Goal: Information Seeking & Learning: Learn about a topic

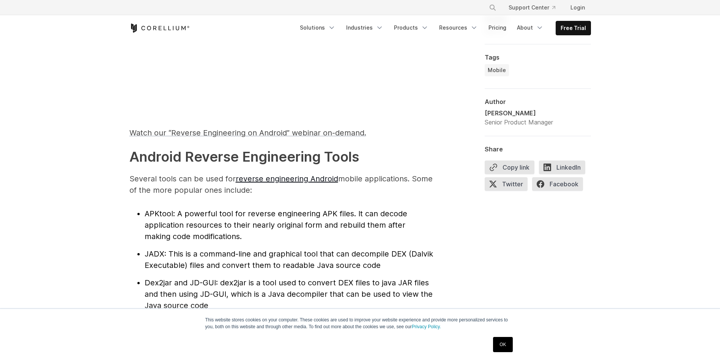
scroll to position [721, 0]
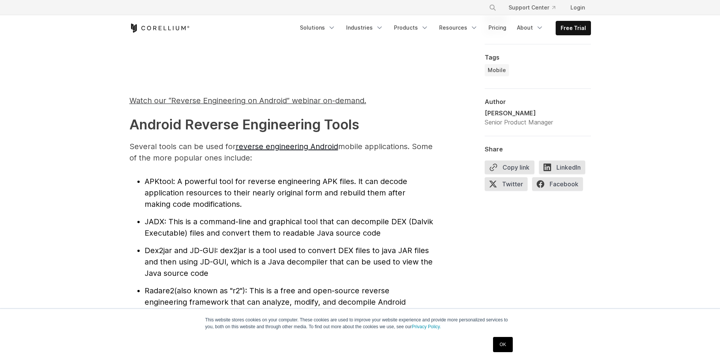
click at [192, 184] on span ": A powerful tool for reverse engineering APK files. It can decode application …" at bounding box center [276, 193] width 263 height 32
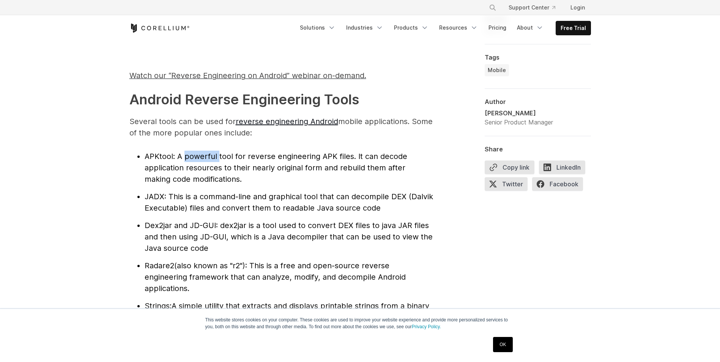
scroll to position [759, 0]
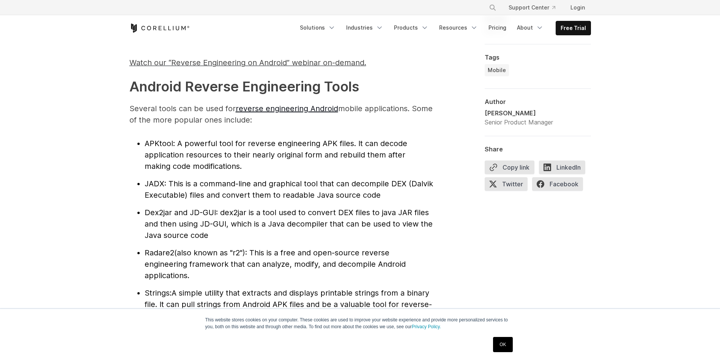
drag, startPoint x: 159, startPoint y: 101, endPoint x: 209, endPoint y: 110, distance: 50.2
click at [209, 110] on p "Several tools can be used for reverse engineering Android mobile applications. …" at bounding box center [281, 114] width 304 height 23
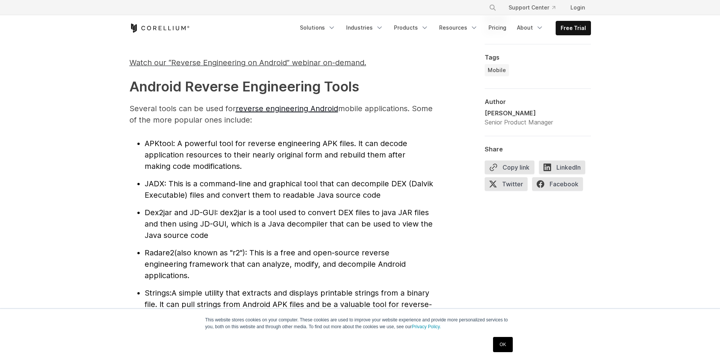
drag, startPoint x: 209, startPoint y: 110, endPoint x: 281, endPoint y: 129, distance: 74.6
click at [141, 120] on p "Several tools can be used for reverse engineering Android mobile applications. …" at bounding box center [281, 114] width 304 height 23
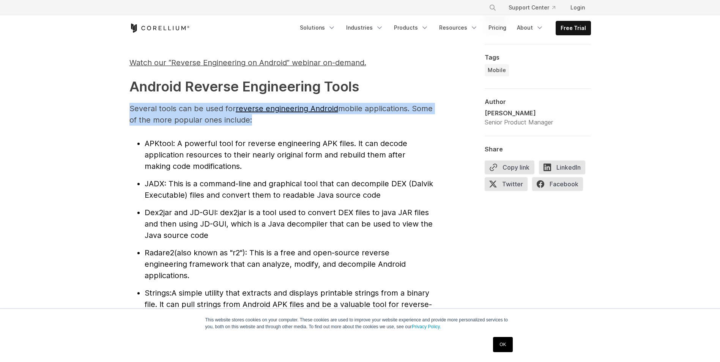
click at [144, 120] on p "Several tools can be used for reverse engineering Android mobile applications. …" at bounding box center [281, 114] width 304 height 23
drag, startPoint x: 144, startPoint y: 120, endPoint x: 272, endPoint y: 124, distance: 127.9
click at [272, 124] on p "Several tools can be used for reverse engineering Android mobile applications. …" at bounding box center [281, 114] width 304 height 23
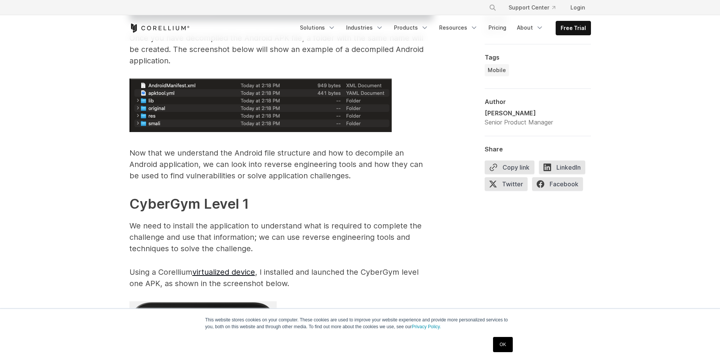
scroll to position [1176, 0]
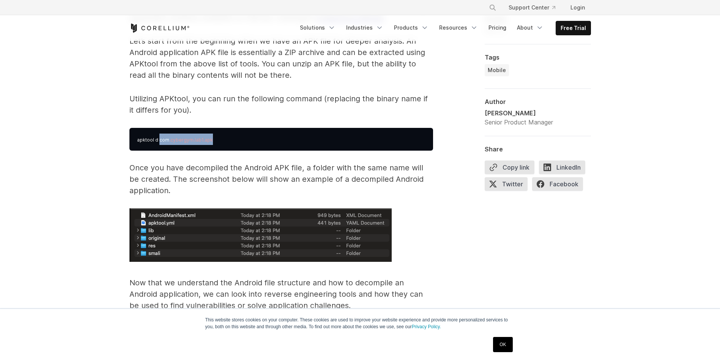
drag, startPoint x: 158, startPoint y: 140, endPoint x: 216, endPoint y: 139, distance: 57.7
click at [216, 139] on pre "apktool d com .cybergym.lab1.apk" at bounding box center [281, 139] width 304 height 23
drag, startPoint x: 216, startPoint y: 139, endPoint x: 166, endPoint y: 101, distance: 62.8
click at [166, 101] on p "Utilizing APKtool, you can run the following command (replacing the binary name…" at bounding box center [281, 104] width 304 height 23
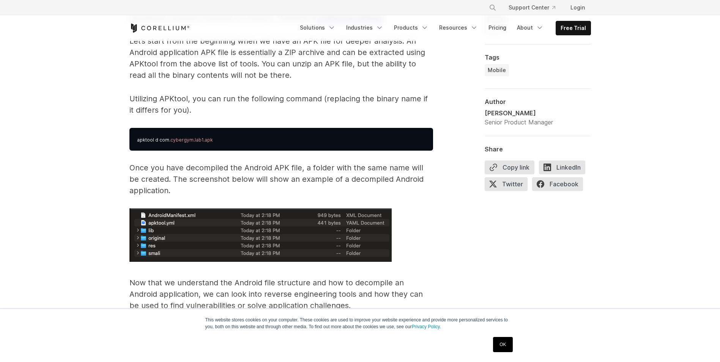
click at [375, 101] on p "Utilizing APKtool, you can run the following command (replacing the binary name…" at bounding box center [281, 104] width 304 height 23
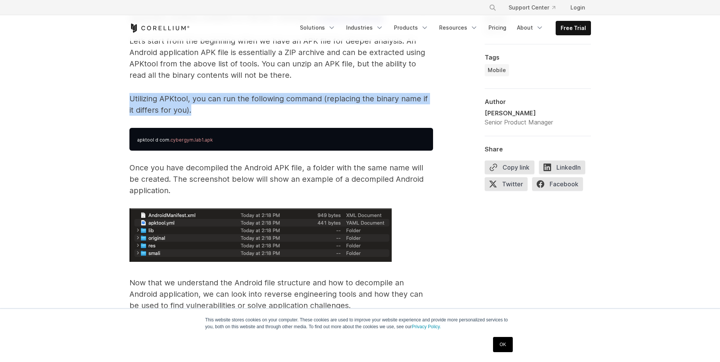
click at [375, 101] on p "Utilizing APKtool, you can run the following command (replacing the binary name…" at bounding box center [281, 104] width 304 height 23
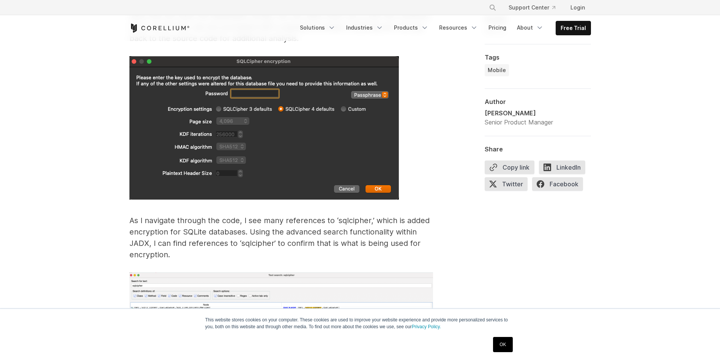
scroll to position [3187, 0]
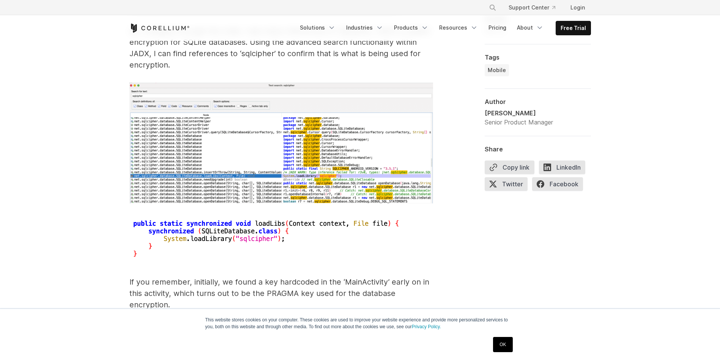
drag, startPoint x: 213, startPoint y: 206, endPoint x: 290, endPoint y: 226, distance: 79.9
click at [290, 228] on img at bounding box center [265, 240] width 273 height 42
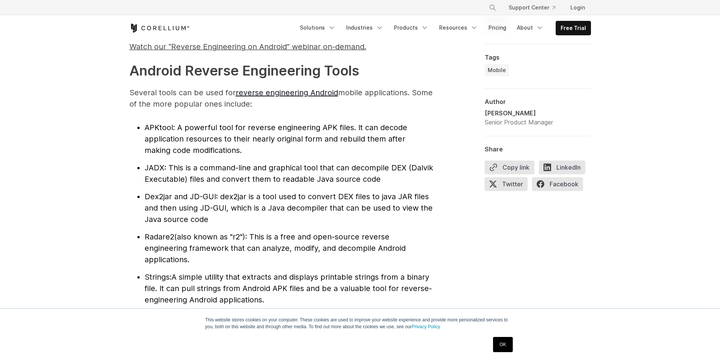
scroll to position [784, 0]
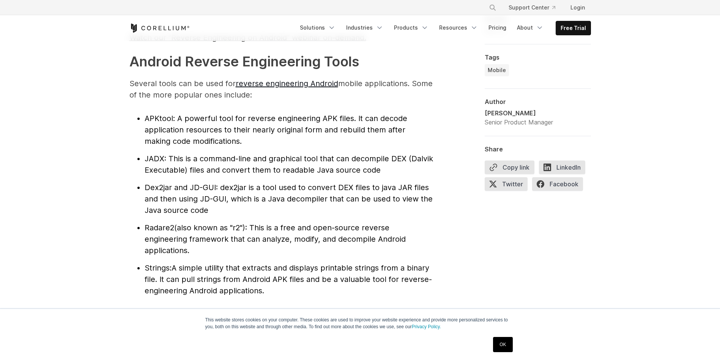
click at [151, 159] on span "JADX" at bounding box center [155, 158] width 20 height 9
click at [294, 158] on span ": This is a command-line and graphical tool that can decompile DEX (Dalvik Exec…" at bounding box center [289, 164] width 288 height 20
click at [159, 157] on span "JADX" at bounding box center [155, 158] width 20 height 9
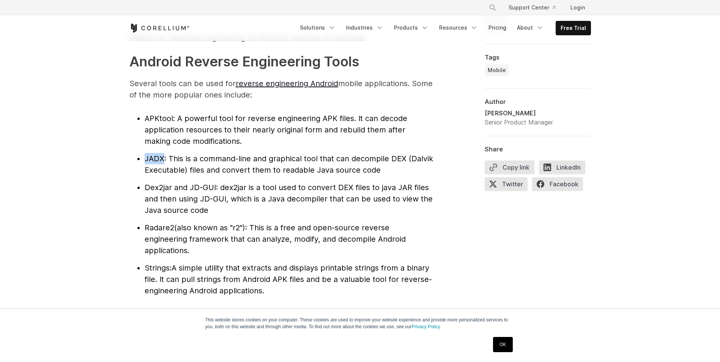
click at [159, 157] on span "JADX" at bounding box center [155, 158] width 20 height 9
drag, startPoint x: 395, startPoint y: 159, endPoint x: 399, endPoint y: 159, distance: 4.2
click at [399, 159] on span ": This is a command-line and graphical tool that can decompile DEX (Dalvik Exec…" at bounding box center [289, 164] width 288 height 20
drag, startPoint x: 184, startPoint y: 169, endPoint x: 163, endPoint y: 168, distance: 20.5
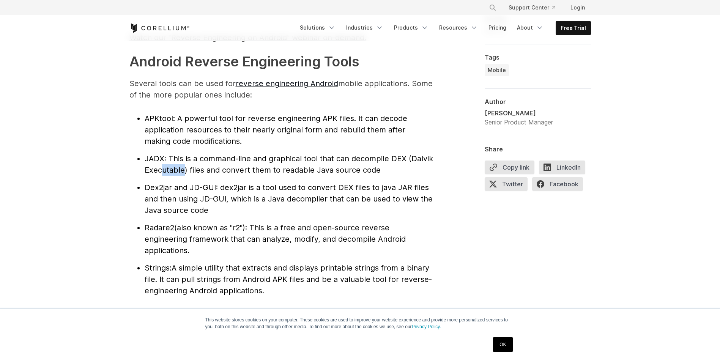
click at [163, 168] on span ": This is a command-line and graphical tool that can decompile DEX (Dalvik Exec…" at bounding box center [289, 164] width 288 height 20
drag, startPoint x: 367, startPoint y: 170, endPoint x: 300, endPoint y: 168, distance: 67.2
click at [300, 168] on li "JADX : This is a command-line and graphical tool that can decompile DEX (Dalvik…" at bounding box center [289, 164] width 288 height 23
drag, startPoint x: 170, startPoint y: 157, endPoint x: 261, endPoint y: 161, distance: 91.1
click at [261, 161] on span ": This is a command-line and graphical tool that can decompile DEX (Dalvik Exec…" at bounding box center [289, 164] width 288 height 20
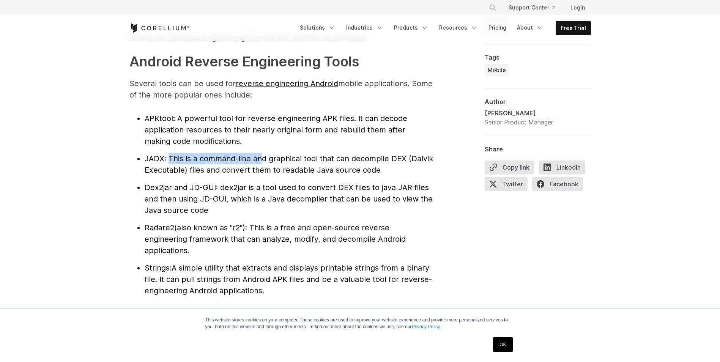
click at [262, 161] on span ": This is a command-line and graphical tool that can decompile DEX (Dalvik Exec…" at bounding box center [289, 164] width 288 height 20
click at [160, 131] on span ": A powerful tool for reverse engineering APK files. It can decode application …" at bounding box center [276, 130] width 263 height 32
click at [308, 132] on span ": A powerful tool for reverse engineering APK files. It can decode application …" at bounding box center [276, 130] width 263 height 32
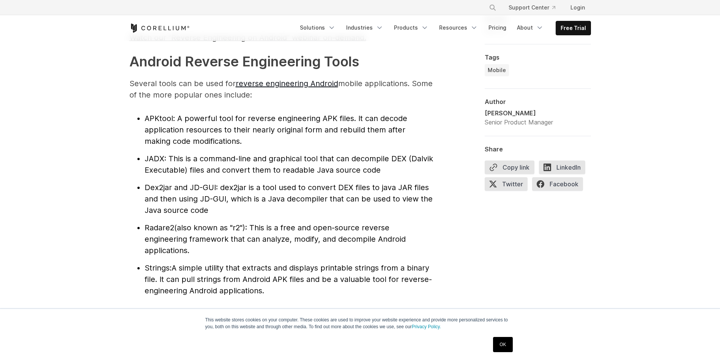
drag, startPoint x: 308, startPoint y: 132, endPoint x: 359, endPoint y: 132, distance: 50.5
click at [359, 132] on span ": A powerful tool for reverse engineering APK files. It can decode application …" at bounding box center [276, 130] width 263 height 32
drag, startPoint x: 359, startPoint y: 132, endPoint x: 409, endPoint y: 135, distance: 50.2
click at [409, 135] on li "APKtool : A powerful tool for reverse engineering APK files. It can decode appl…" at bounding box center [289, 130] width 288 height 34
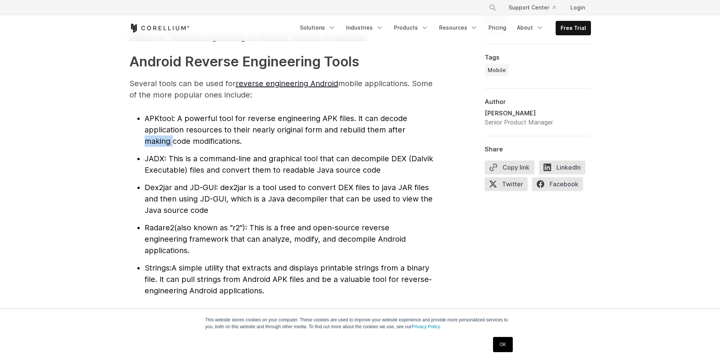
click at [409, 135] on li "APKtool : A powerful tool for reverse engineering APK files. It can decode appl…" at bounding box center [289, 130] width 288 height 34
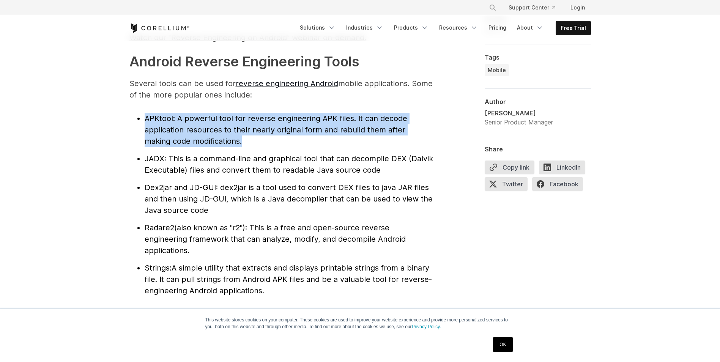
click at [409, 135] on li "APKtool : A powerful tool for reverse engineering APK files. It can decode appl…" at bounding box center [289, 130] width 288 height 34
click at [170, 136] on li "APKtool : A powerful tool for reverse engineering APK files. It can decode appl…" at bounding box center [289, 130] width 288 height 34
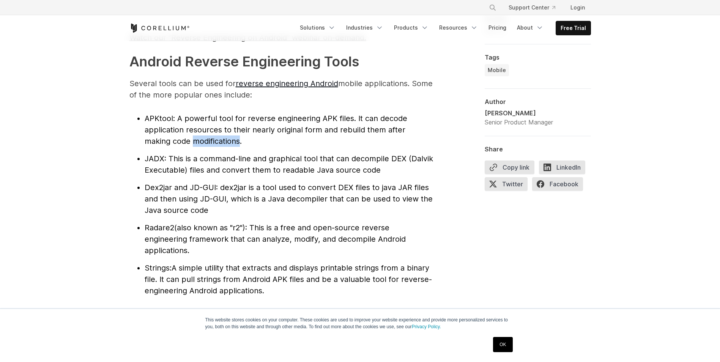
click at [170, 136] on li "APKtool : A powerful tool for reverse engineering APK files. It can decode appl…" at bounding box center [289, 130] width 288 height 34
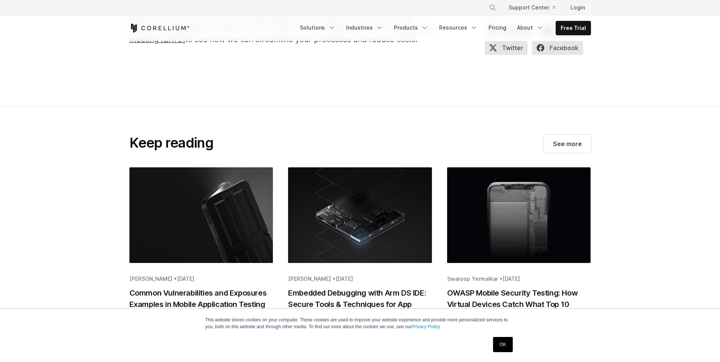
scroll to position [4199, 0]
